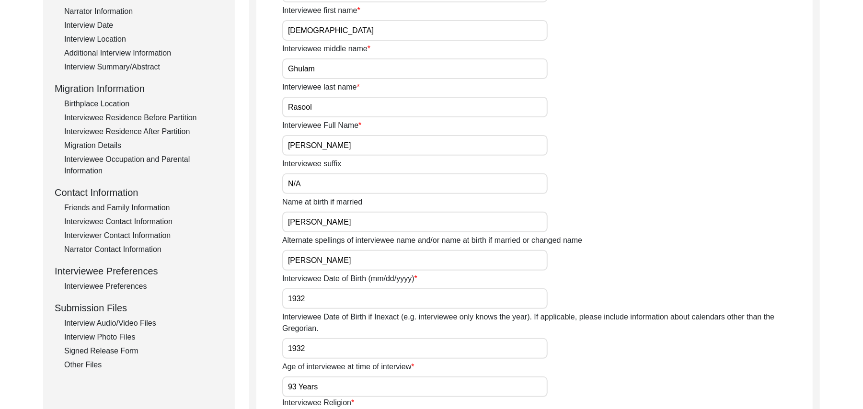
scroll to position [177, 0]
click at [150, 64] on div "Interview Summary/Abstract" at bounding box center [143, 66] width 159 height 11
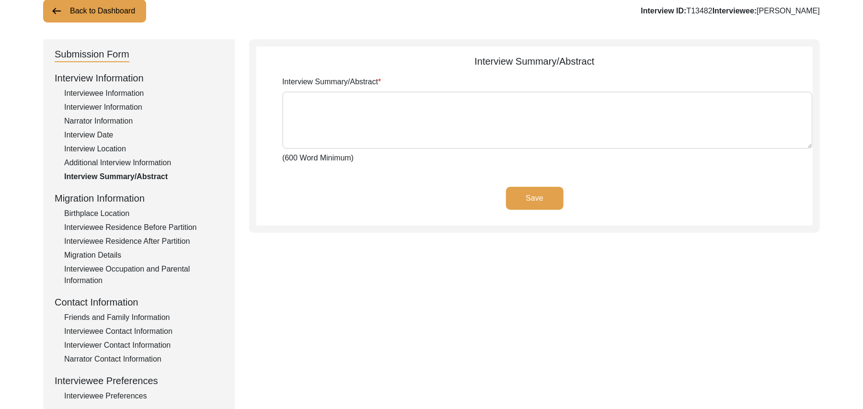
scroll to position [56, 0]
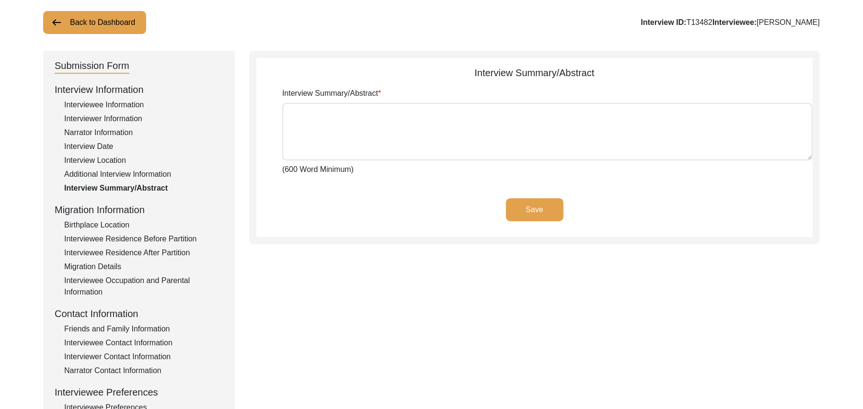
click at [482, 147] on textarea "Interview Summary/Abstract" at bounding box center [547, 131] width 530 height 57
paste textarea "[PERSON_NAME] [PERSON_NAME] [PERSON_NAME] [PERSON_NAME] son of [PERSON_NAME], w…"
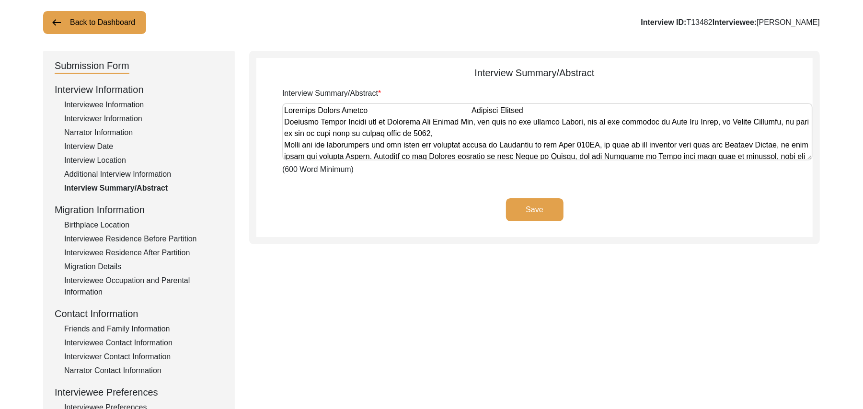
scroll to position [518, 0]
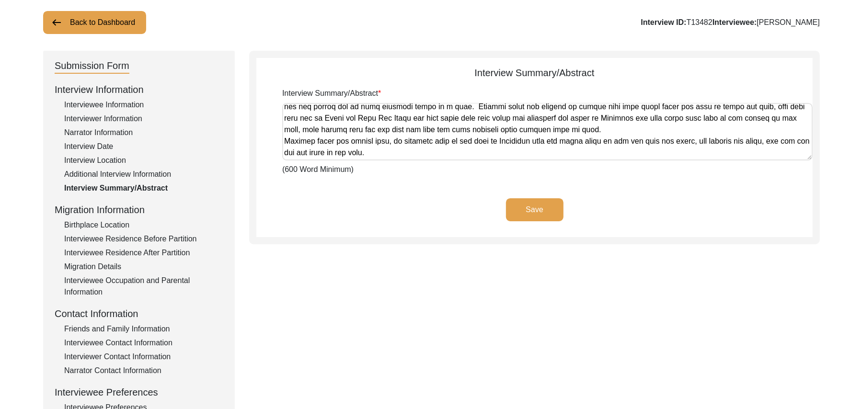
type textarea "[PERSON_NAME] [PERSON_NAME] [PERSON_NAME] [PERSON_NAME] son of [PERSON_NAME], w…"
click at [526, 202] on button "Save" at bounding box center [534, 209] width 57 height 23
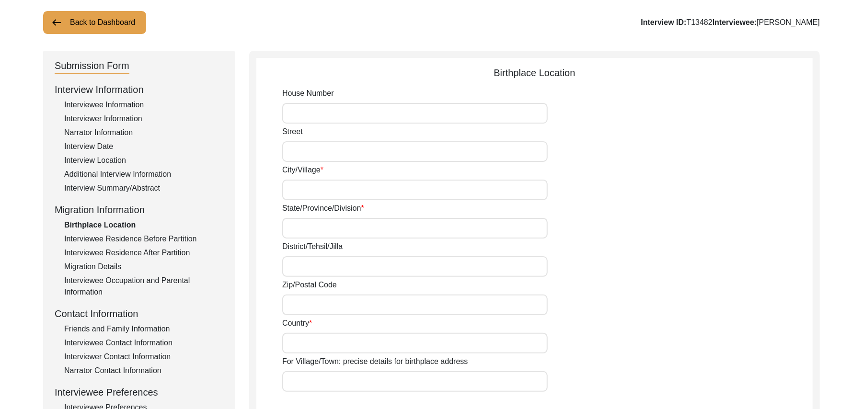
type input "N/A"
type input "Chak 384JB Easpur"
type input "[GEOGRAPHIC_DATA]"
type input "[PERSON_NAME]/ [PERSON_NAME]"
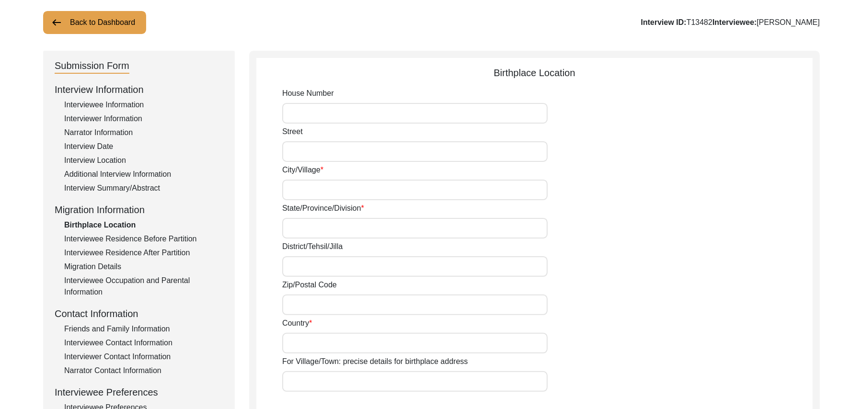
type input "36070"
type input "[GEOGRAPHIC_DATA]"
type input "Chak 384JB / Jhang road [PERSON_NAME]"
type input "Chak 384JB Easpur, [GEOGRAPHIC_DATA], [GEOGRAPHIC_DATA]"
type input "N/A"
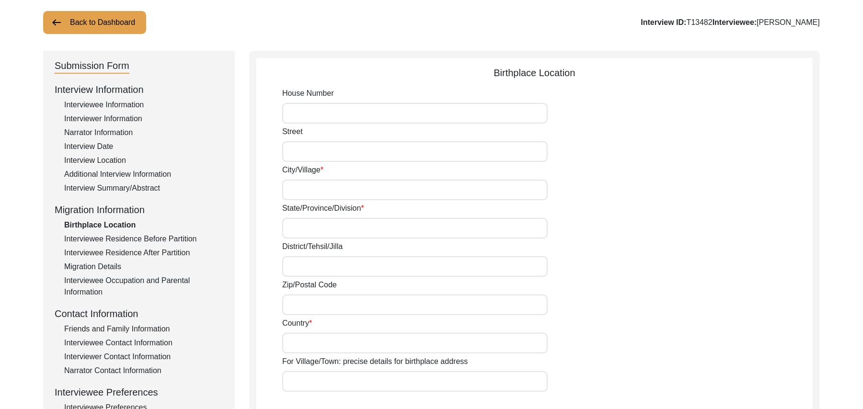
type input "N/A"
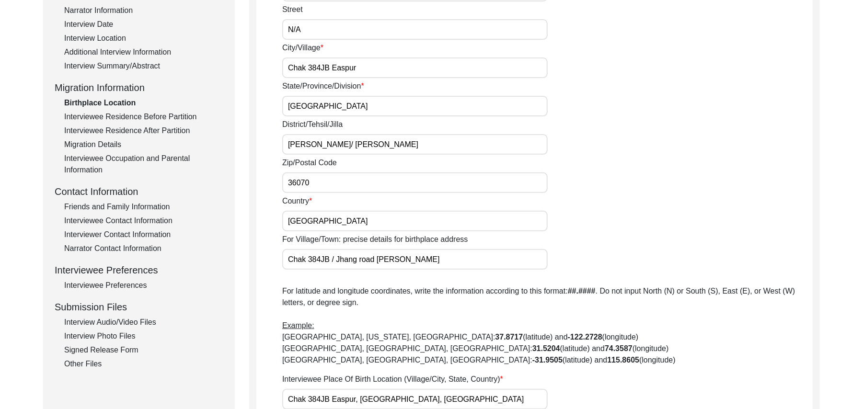
scroll to position [301, 0]
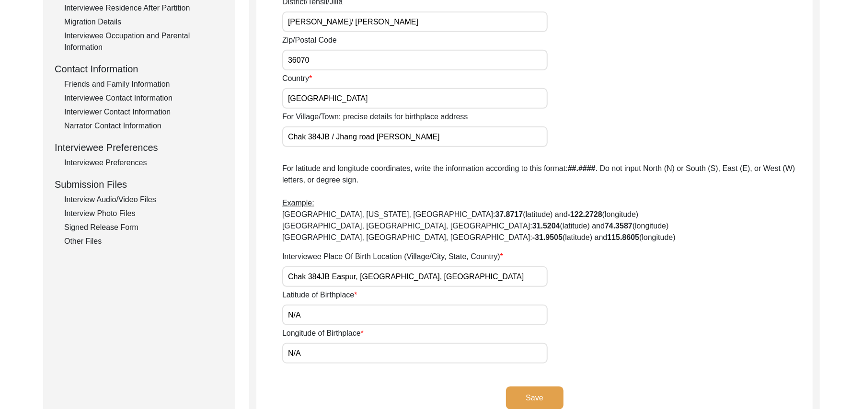
click at [149, 200] on div "Interview Audio/Video Files" at bounding box center [143, 199] width 159 height 11
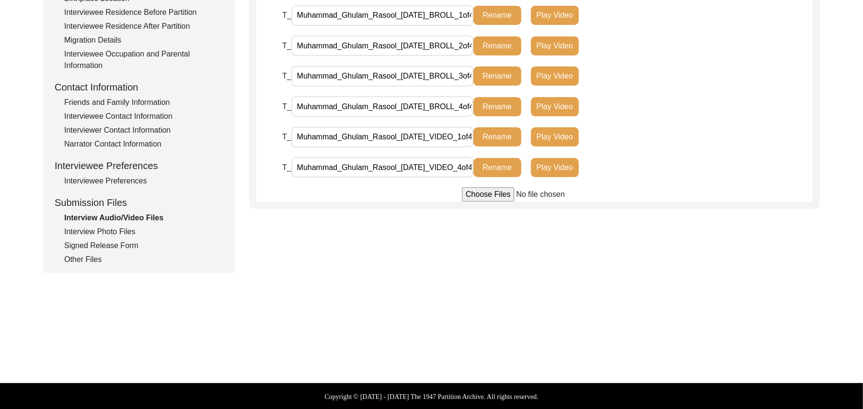
click at [485, 195] on input "file" at bounding box center [534, 194] width 145 height 14
click at [473, 195] on input "file" at bounding box center [534, 194] width 145 height 14
type input "C:\fakepath\Muhammad_Ghulam_Rasool_[DATE]_VIDEO_3of4.MTS"
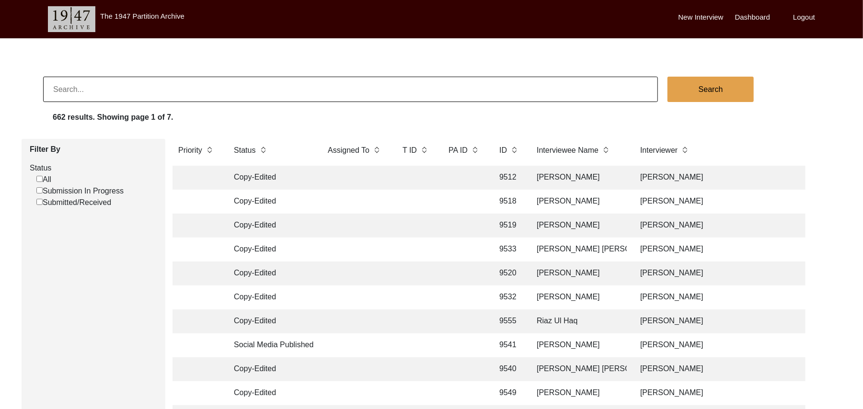
click at [38, 191] on input "Submission In Progress" at bounding box center [39, 190] width 6 height 6
checkbox input "false"
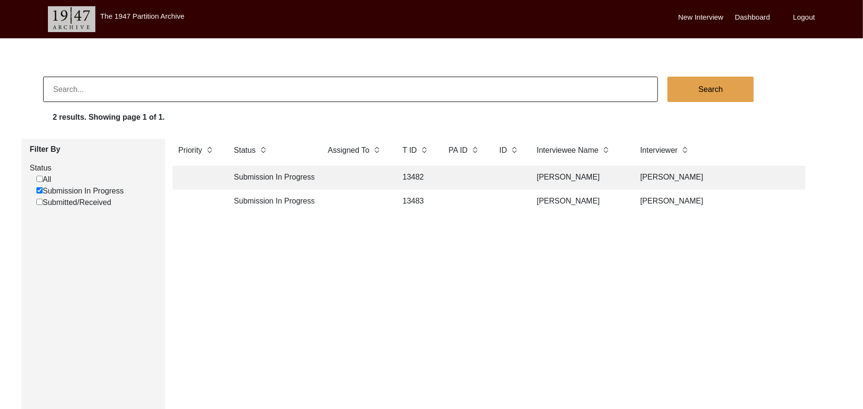
click at [412, 200] on td "13483" at bounding box center [416, 202] width 38 height 24
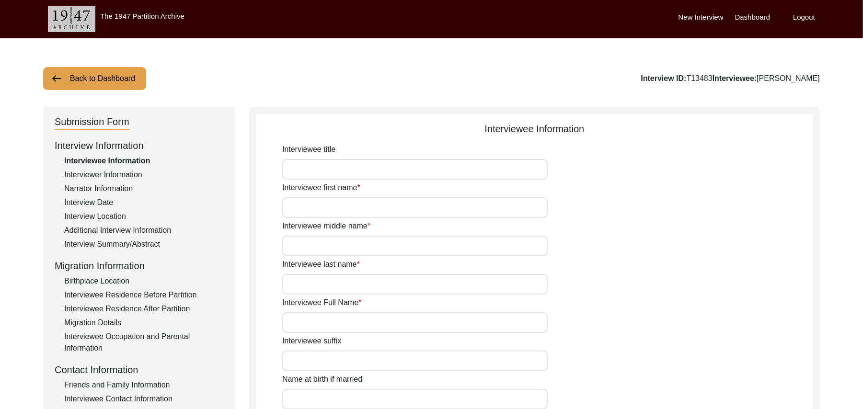
type input "Mr"
type input "[DEMOGRAPHIC_DATA]"
type input "Sharif"
type input "N/A"
type input "Muhammad Sharif"
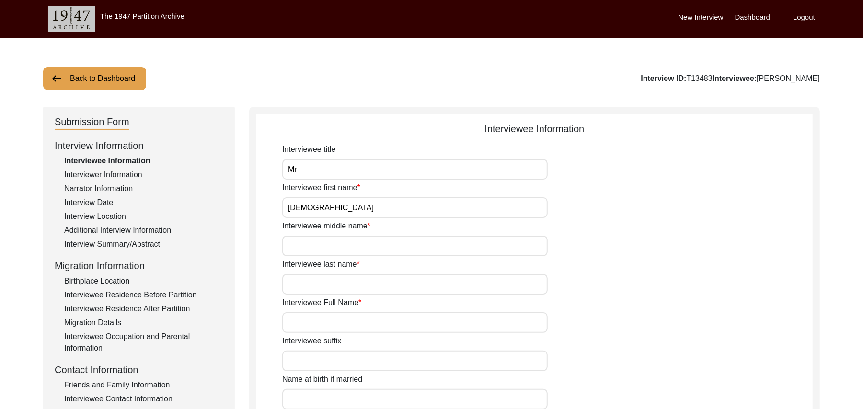
type input "N/A"
type input "Muhammad Sharif"
type input "1935"
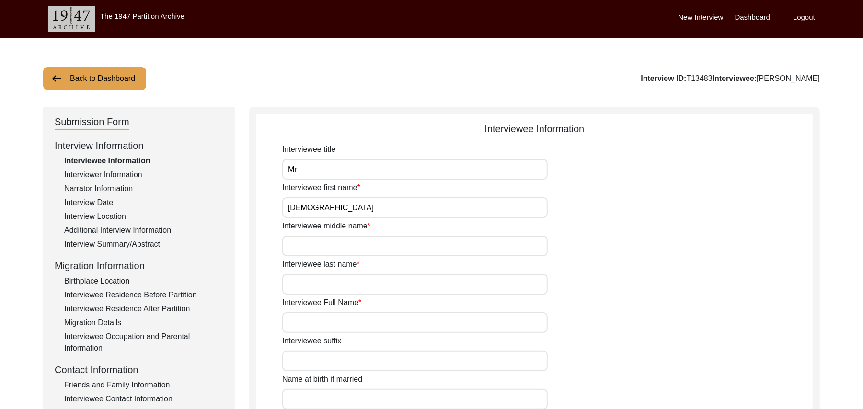
type input "90 Years"
type input "[DEMOGRAPHIC_DATA]"
type input "N/A"
type textarea "N/A"
type input "Punjabi"
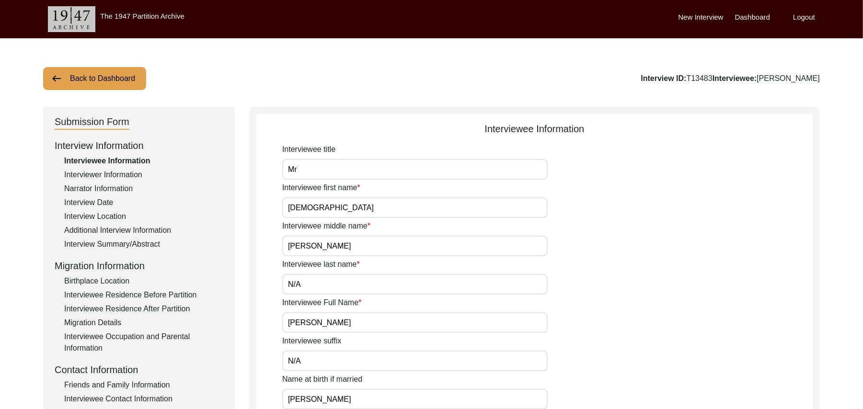
type input "Malwai"
type input "[DEMOGRAPHIC_DATA]"
type input "Araein"
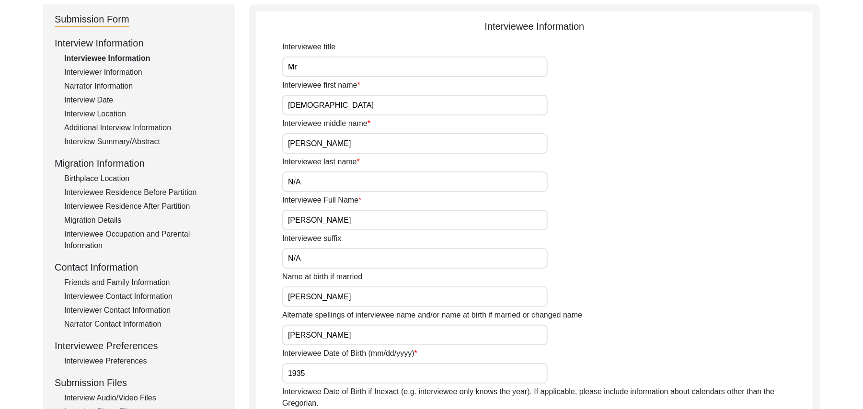
scroll to position [290, 0]
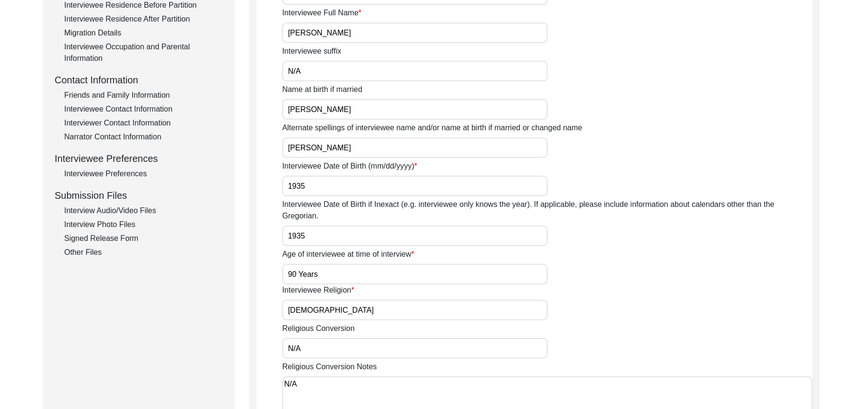
click at [148, 209] on div "Interview Audio/Video Files" at bounding box center [143, 210] width 159 height 11
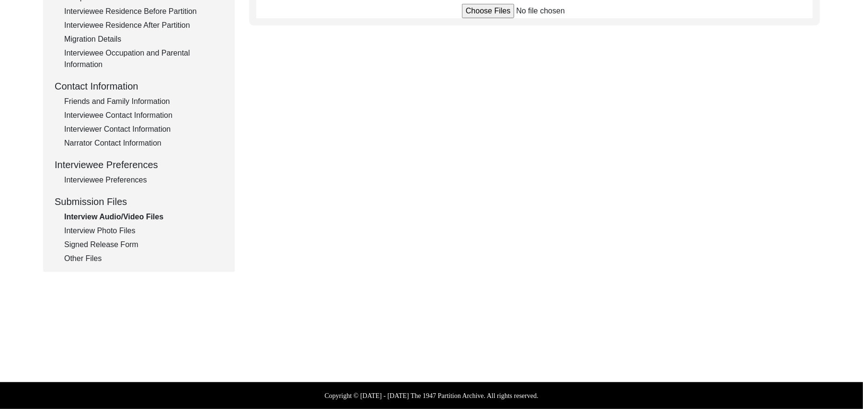
scroll to position [283, 0]
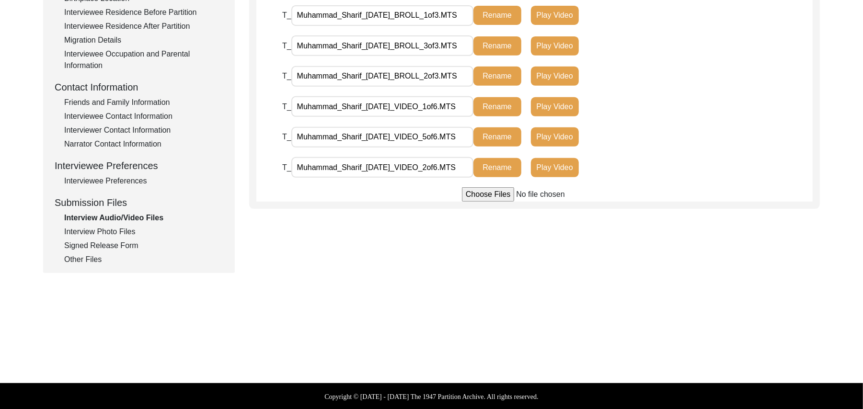
click at [480, 195] on input "file" at bounding box center [534, 194] width 145 height 14
click at [481, 196] on input "file" at bounding box center [534, 194] width 145 height 14
type input "C:\fakepath\Muhammad_Sharif_08-09-2025_VIDEO_4of6.MTS"
